Goal: Transaction & Acquisition: Obtain resource

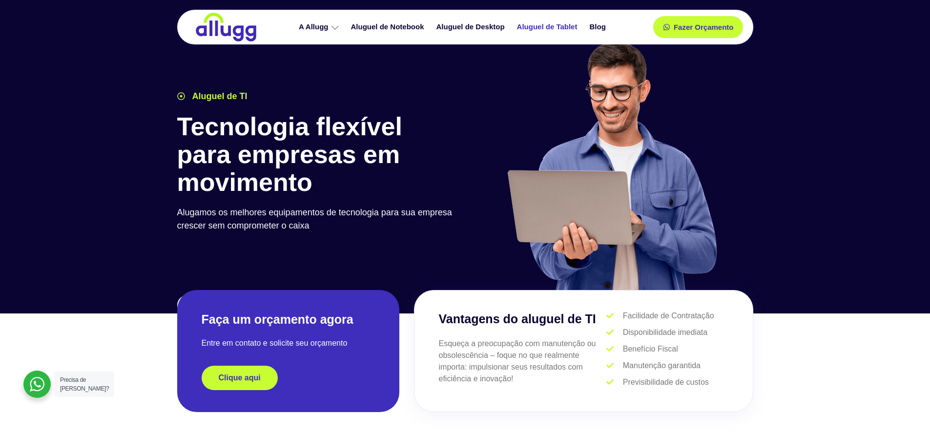
click at [538, 28] on link "Aluguel de Tablet" at bounding box center [548, 27] width 73 height 17
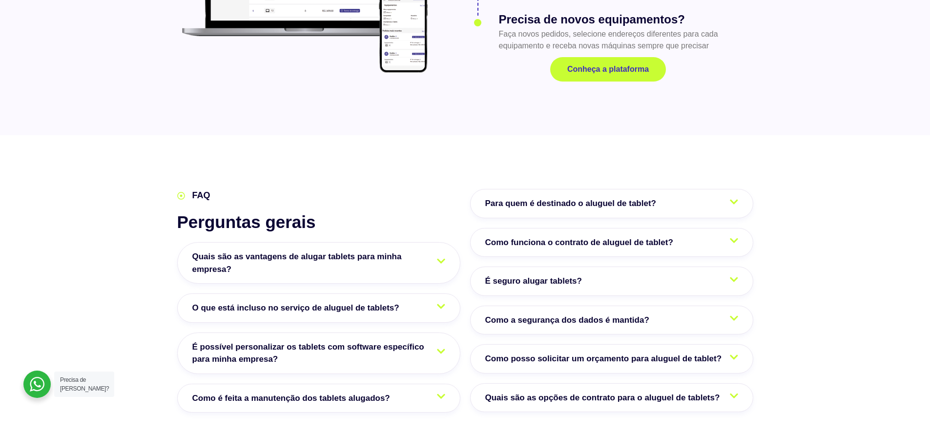
scroll to position [1465, 0]
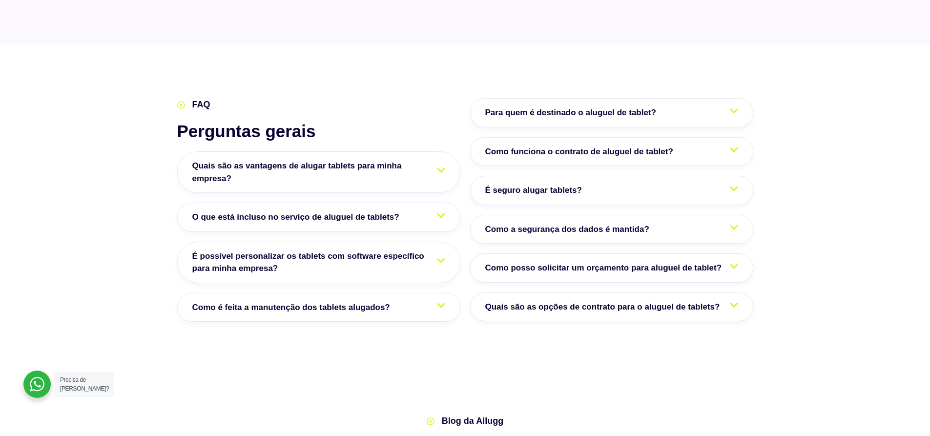
click at [734, 116] on icon at bounding box center [734, 110] width 8 height 9
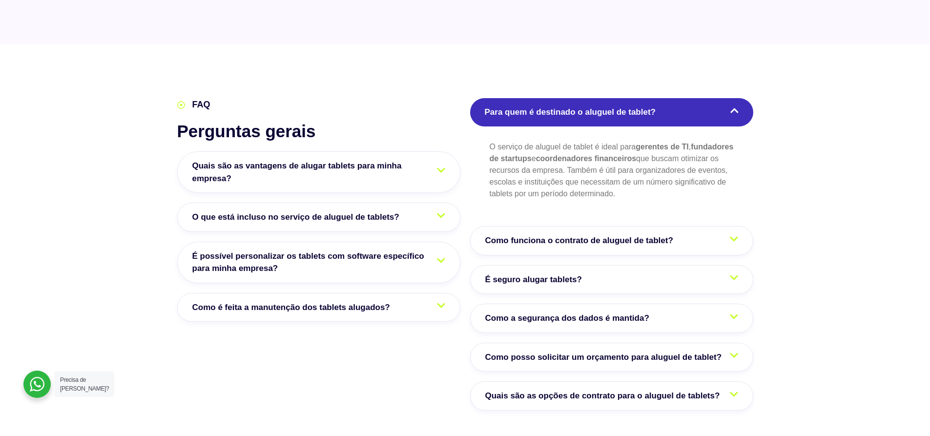
click at [737, 112] on icon at bounding box center [735, 110] width 8 height 9
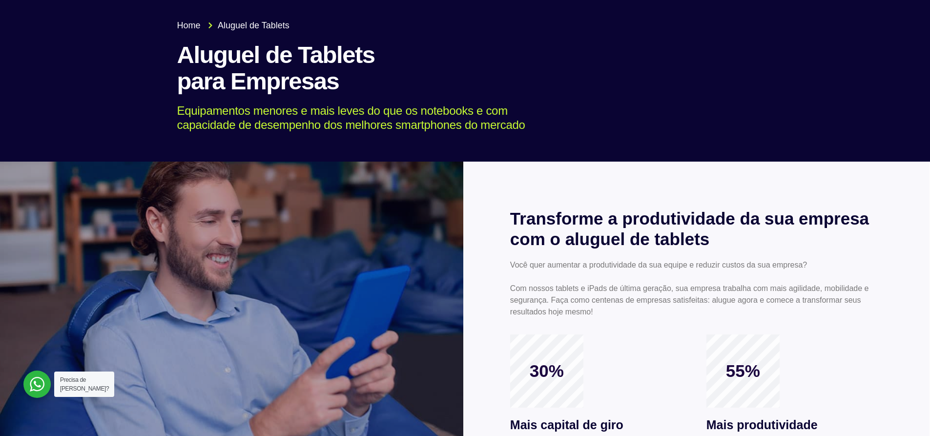
scroll to position [0, 0]
